Goal: Find specific page/section: Find specific page/section

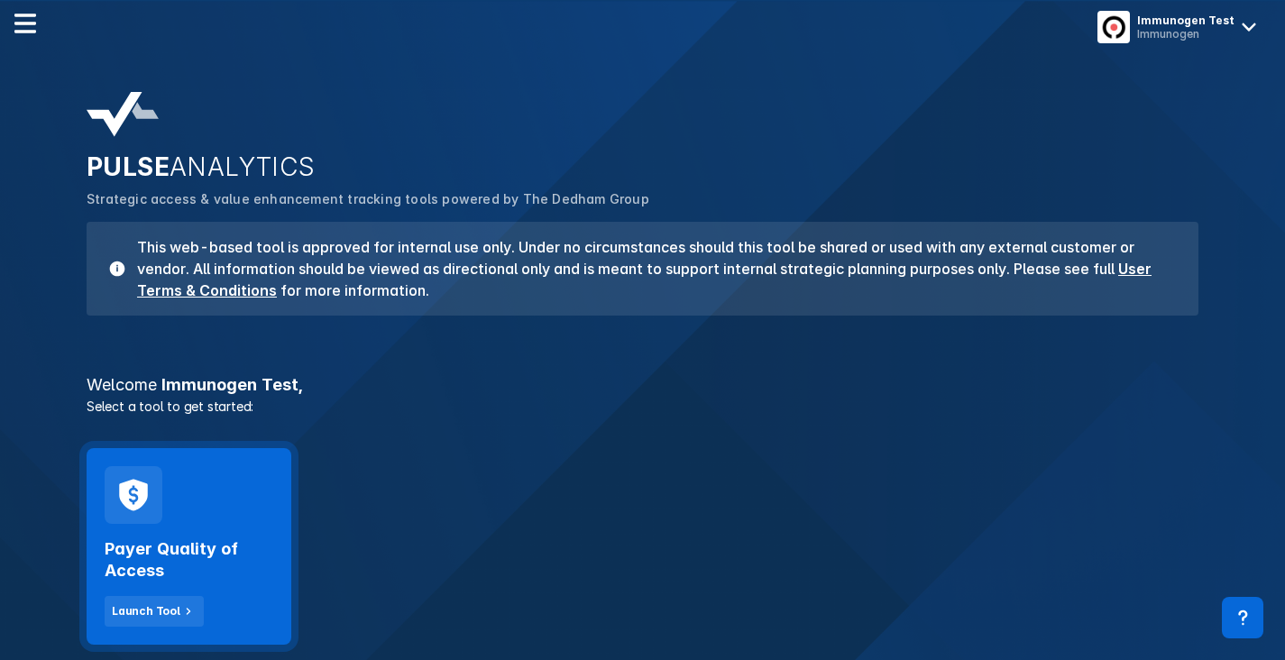
click at [171, 492] on div "Payer Quality of Access Launch Tool" at bounding box center [189, 546] width 205 height 197
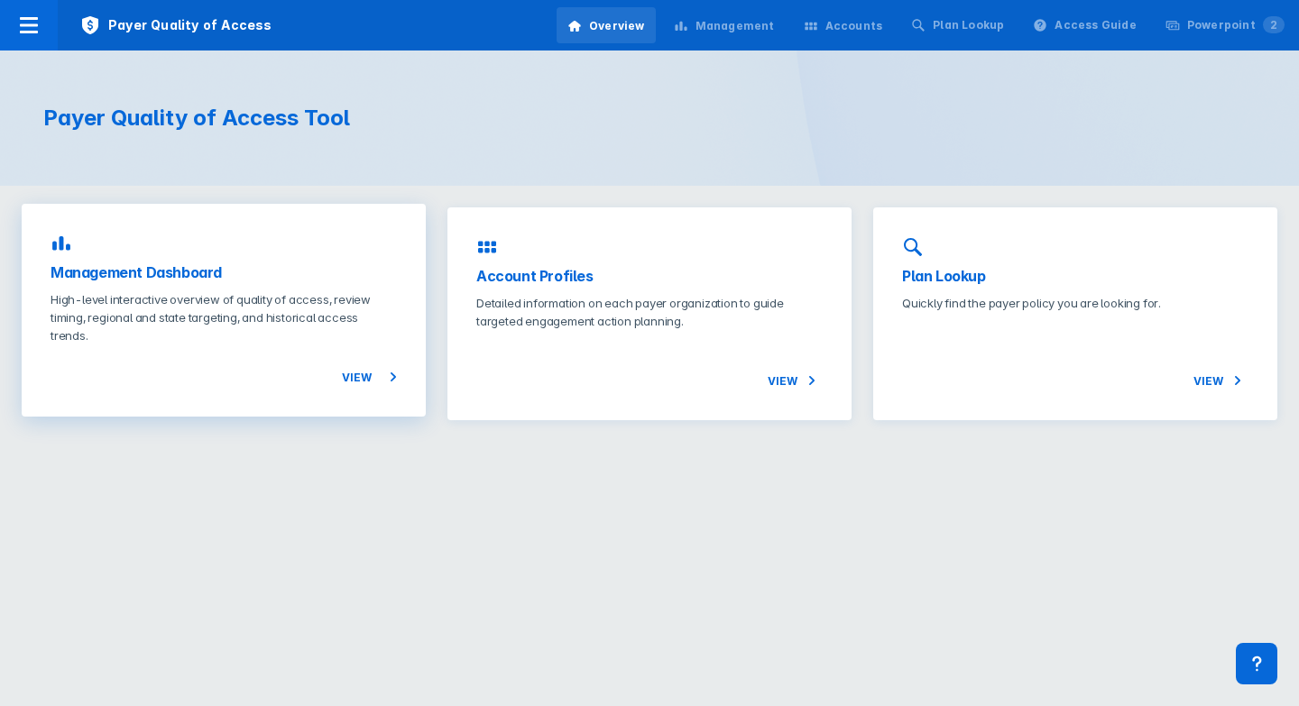
click at [198, 276] on h3 "Management Dashboard" at bounding box center [224, 273] width 346 height 22
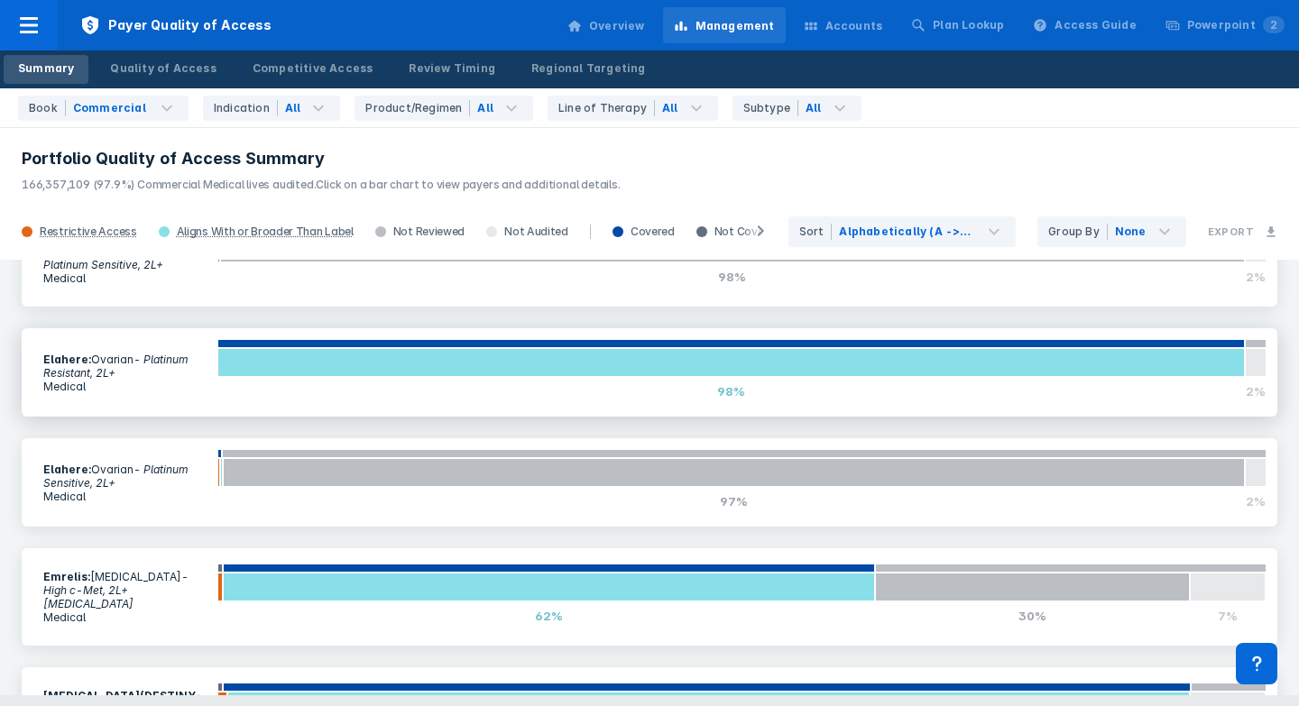
scroll to position [721, 0]
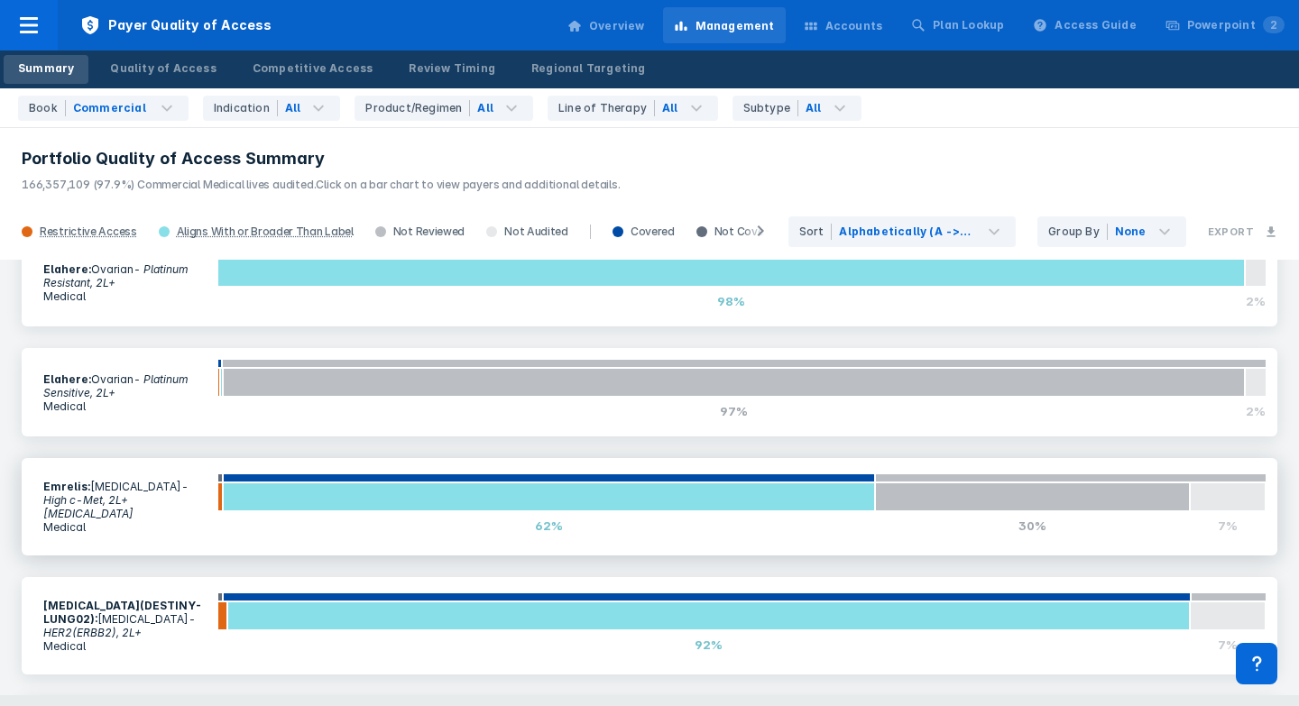
click at [172, 499] on section "Emrelis : [MEDICAL_DATA] - High c-Met, 2L+ [MEDICAL_DATA] Medical" at bounding box center [124, 507] width 185 height 76
